Goal: Find specific page/section: Find specific page/section

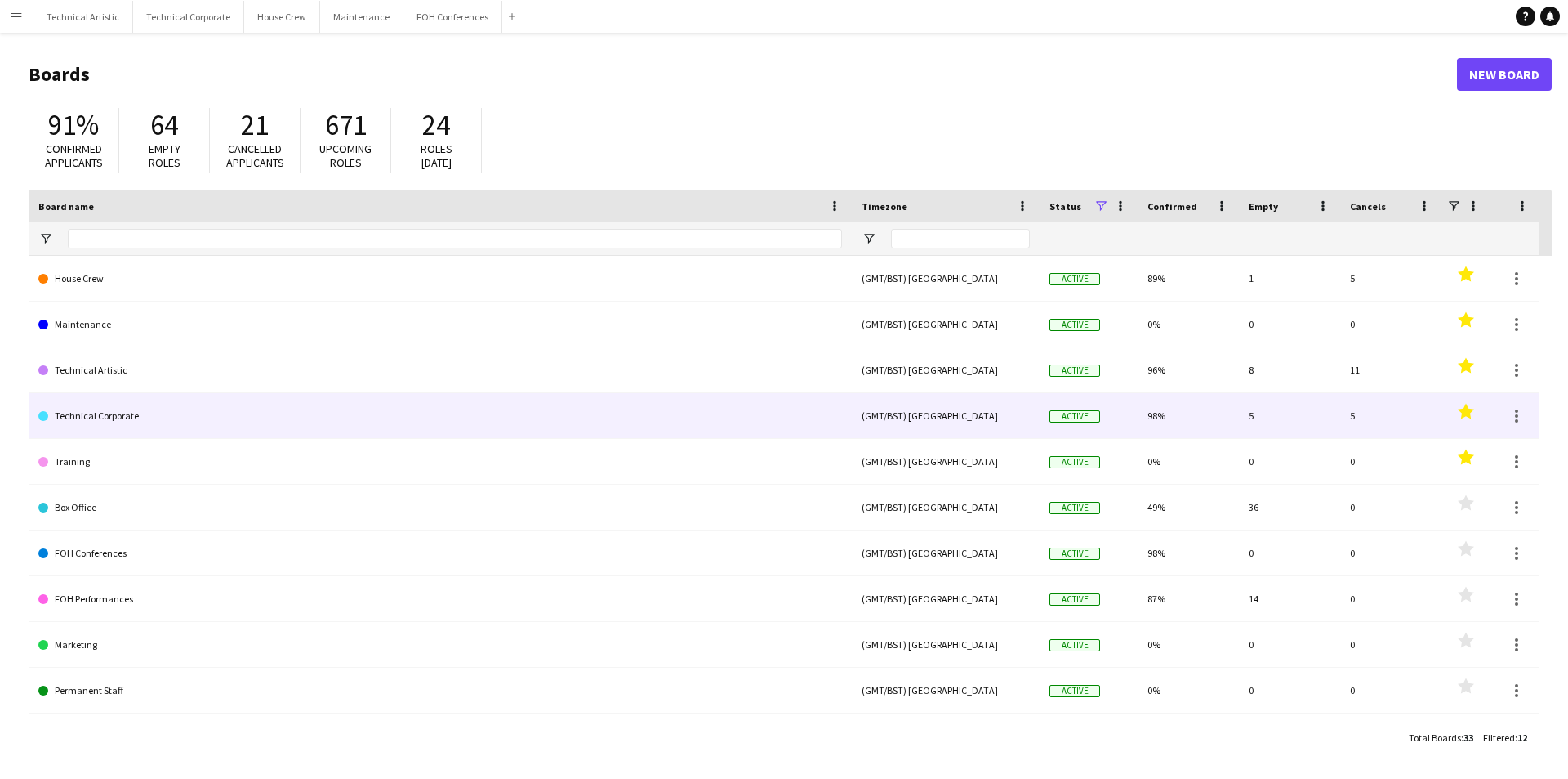
click at [153, 410] on link "Technical Corporate" at bounding box center [439, 416] width 803 height 46
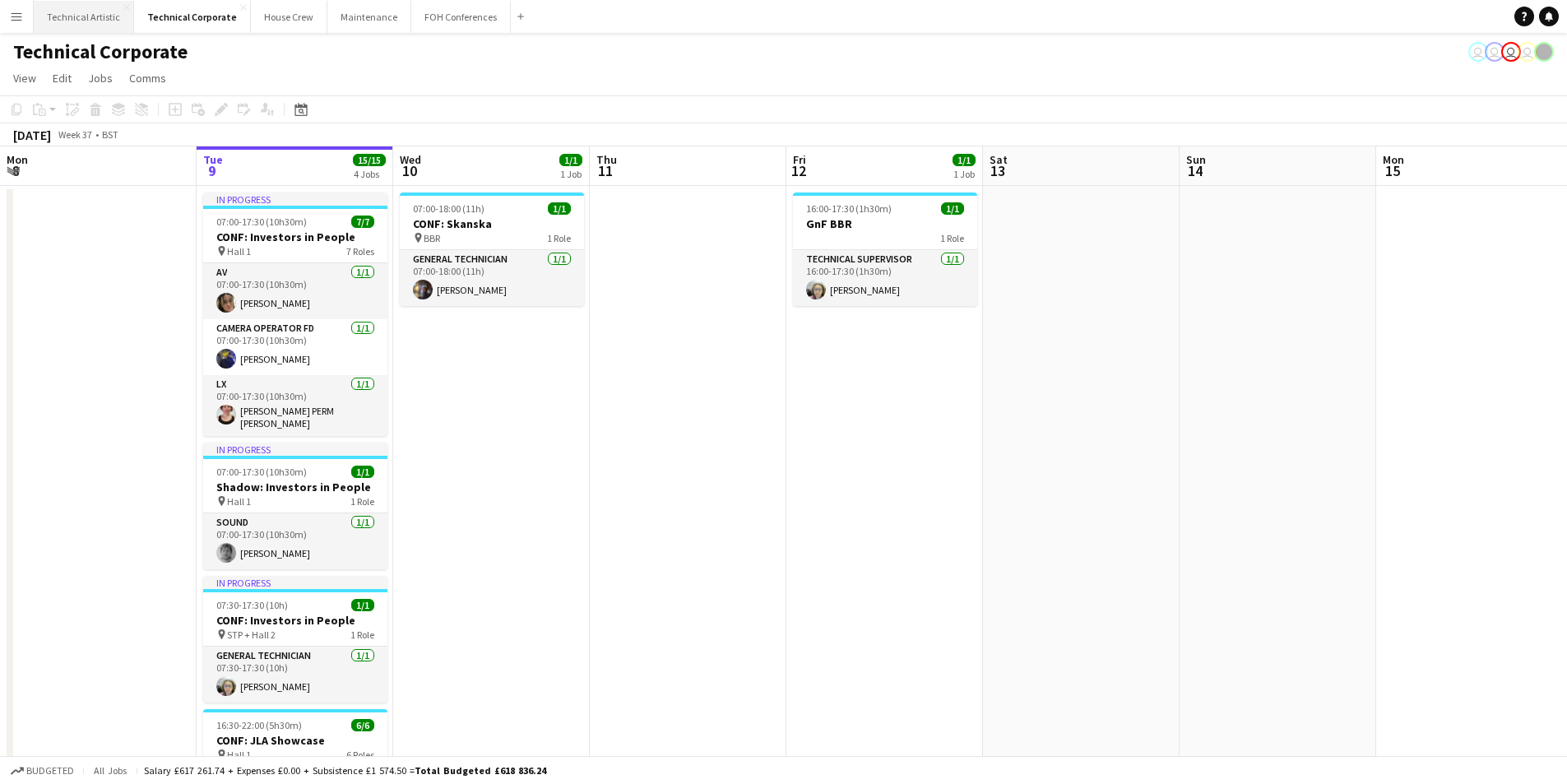
click at [76, 26] on button "Technical Artistic Close" at bounding box center [84, 17] width 101 height 33
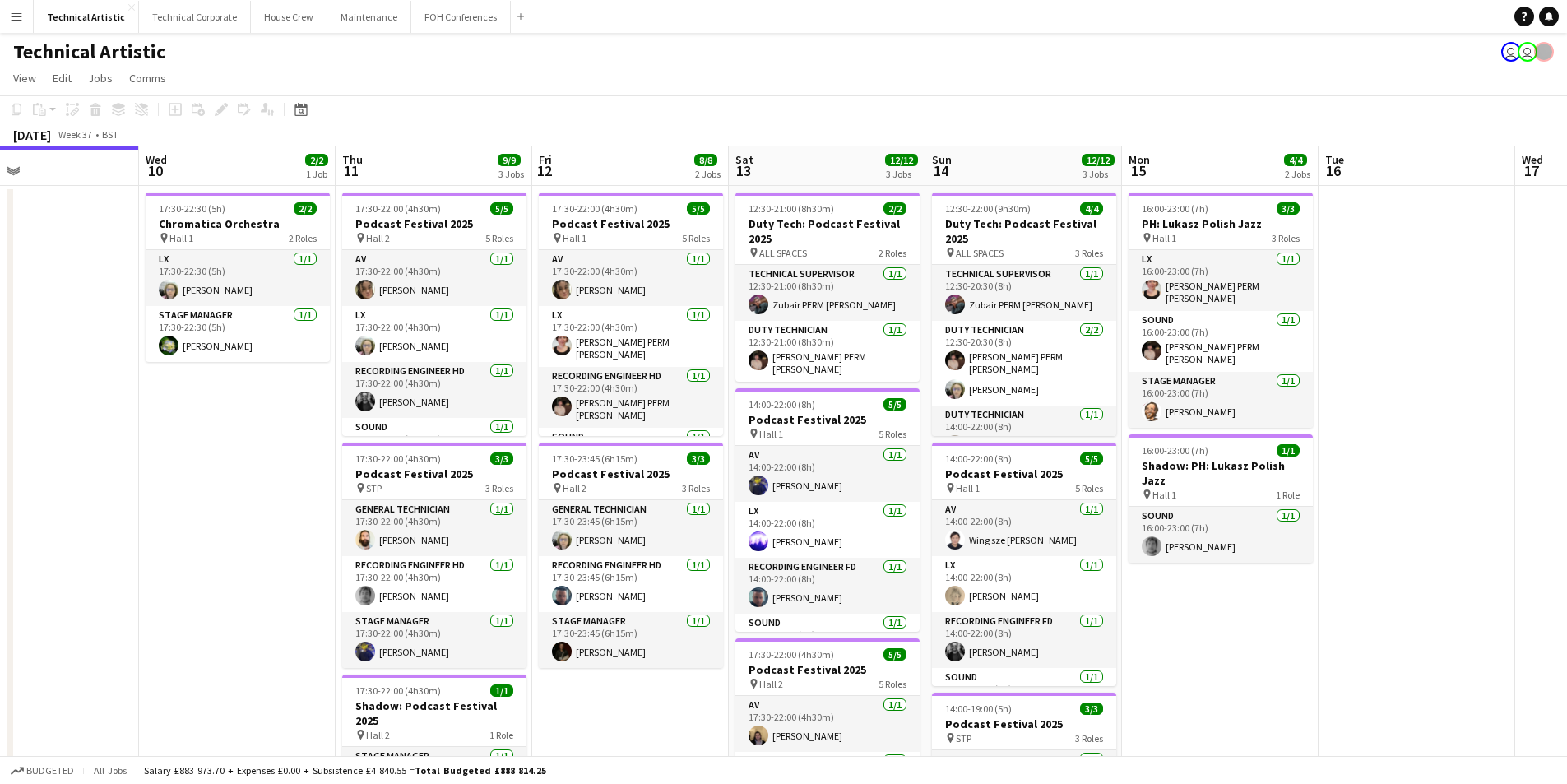
scroll to position [0, 448]
drag, startPoint x: 540, startPoint y: 543, endPoint x: 288, endPoint y: 474, distance: 261.3
click at [288, 474] on app-calendar-viewport "Sun 7 21/21 4 Jobs Mon 8 Tue 9 Wed 10 2/2 1 Job Thu 11 9/9 3 Jobs Fri 12 8/8 2 …" at bounding box center [784, 681] width 1567 height 1068
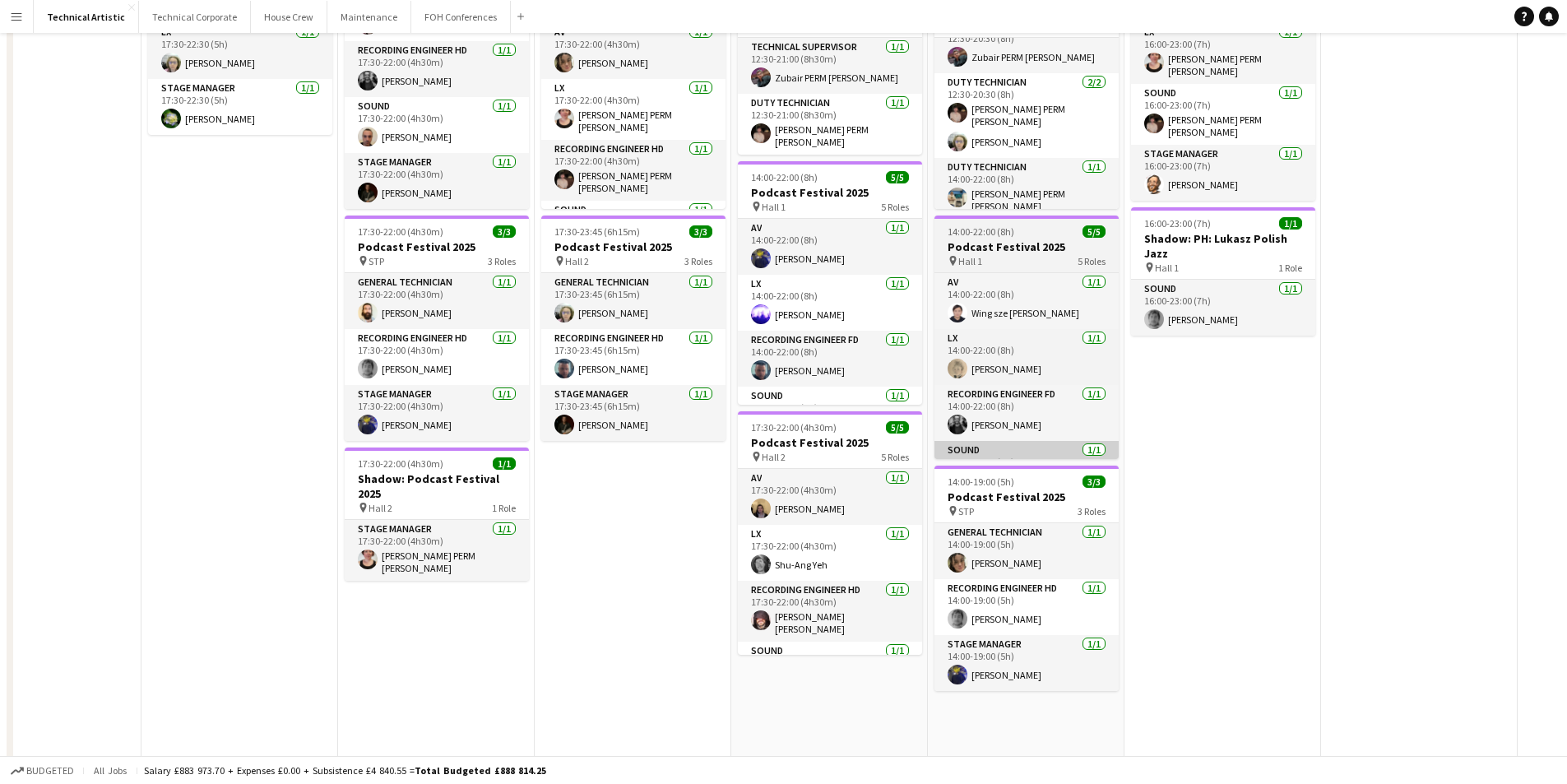
scroll to position [0, 0]
